Goal: Task Accomplishment & Management: Complete application form

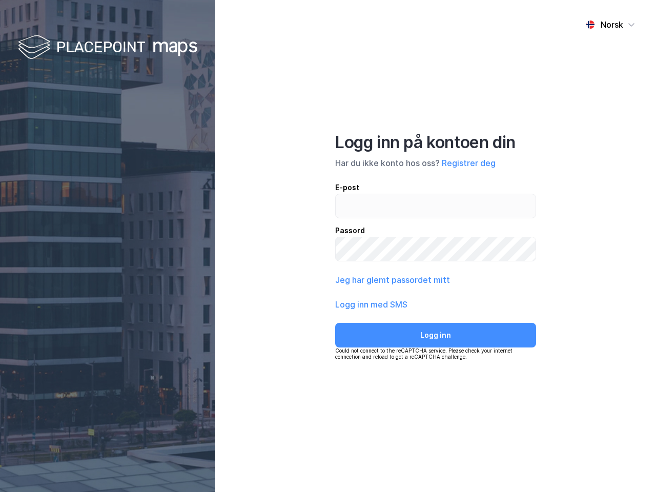
click at [328, 246] on div "Norsk Logg inn på kontoen din Har du ikke konto hos oss? Registrer deg E-post P…" at bounding box center [435, 246] width 440 height 492
click at [108, 48] on img at bounding box center [107, 48] width 179 height 30
click at [610, 25] on div "Norsk" at bounding box center [611, 24] width 23 height 12
click at [468, 163] on button "Registrer deg" at bounding box center [468, 163] width 54 height 12
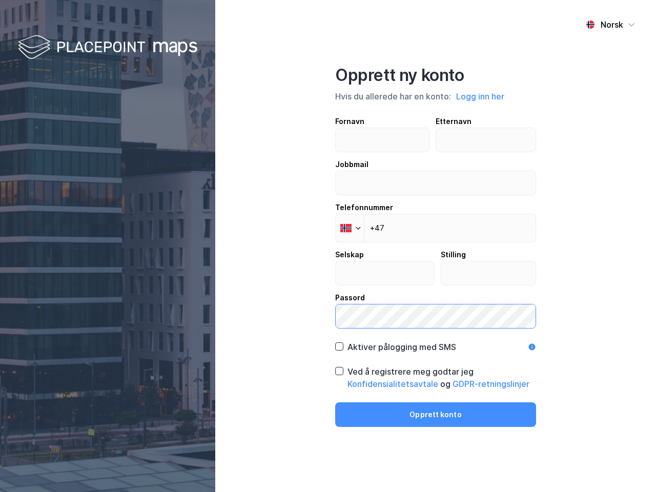
click at [371, 304] on label "Passord" at bounding box center [435, 309] width 201 height 37
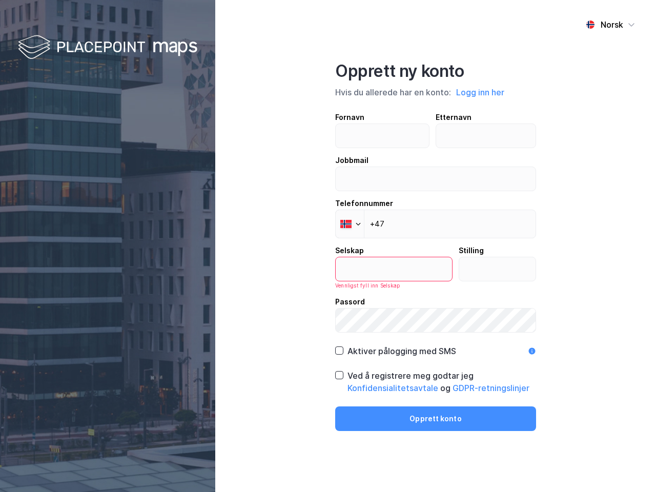
click at [435, 335] on div "Opprett ny konto Hvis du allerede har en konto: Logg inn her Fornavn Etternavn …" at bounding box center [435, 246] width 201 height 370
